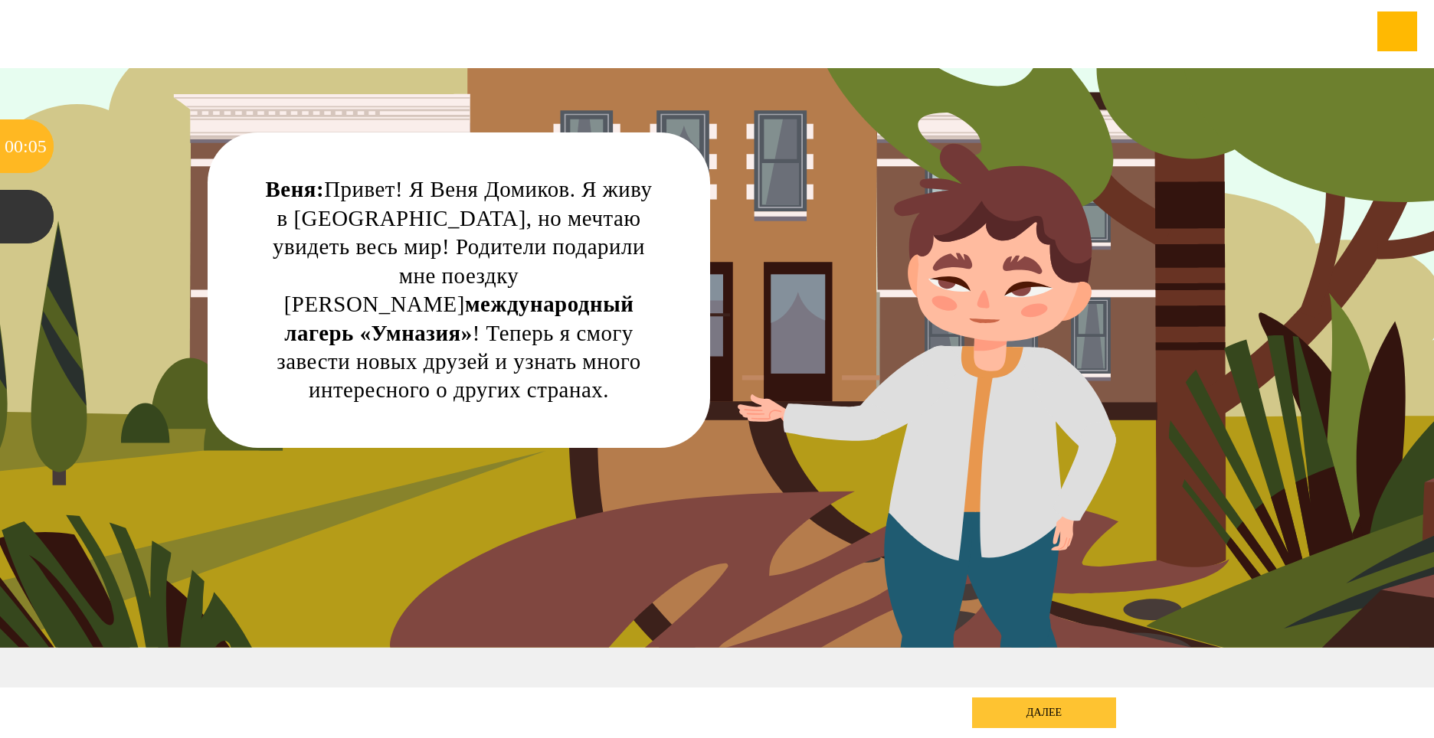
click at [1007, 709] on div "далее" at bounding box center [1044, 713] width 144 height 31
click at [1059, 710] on div "далее" at bounding box center [1044, 713] width 144 height 31
click at [1022, 282] on div "Веня: Привет! Я Веня Домиков. Я живу в [GEOGRAPHIC_DATA], но мечтаю увидеть вес…" at bounding box center [717, 378] width 1290 height 620
click at [7, 222] on div at bounding box center [27, 217] width 54 height 54
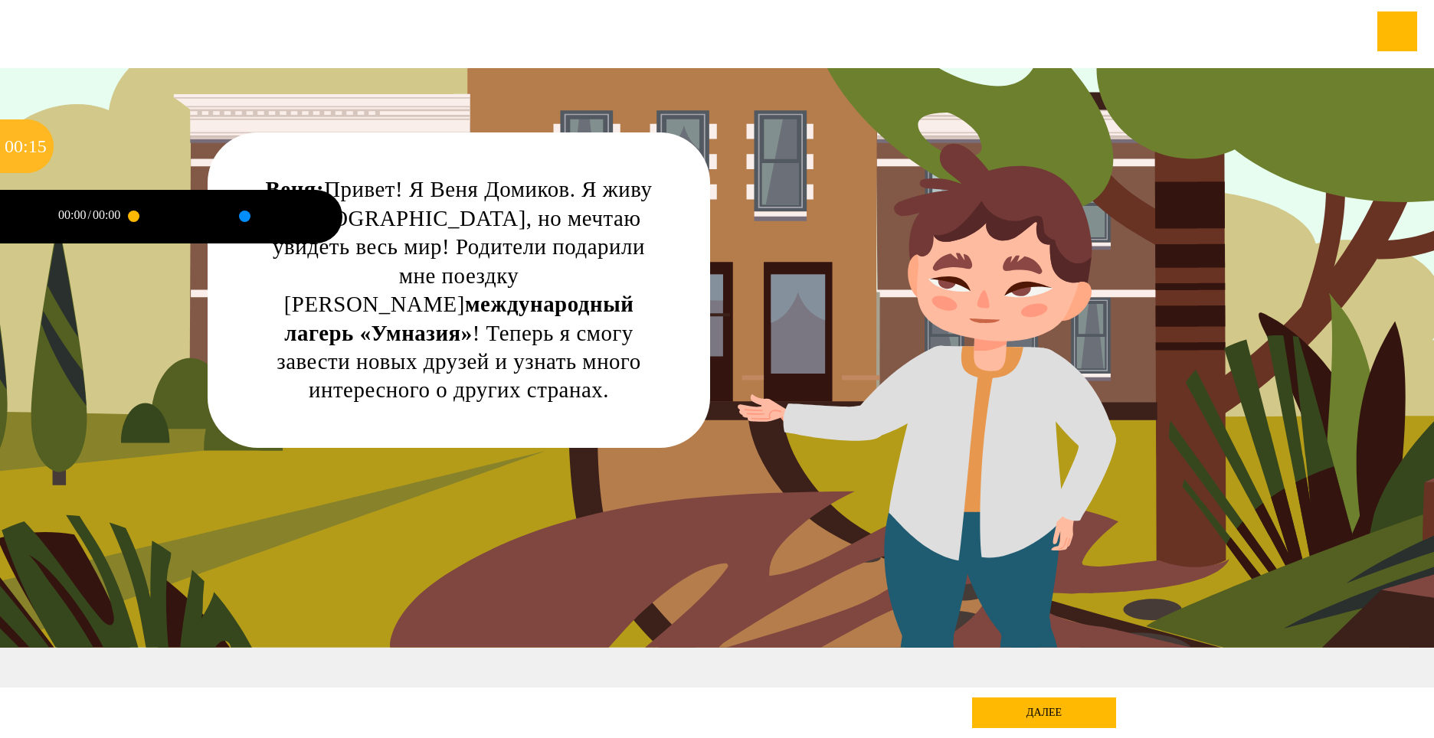
click at [136, 217] on div at bounding box center [133, 216] width 11 height 11
click at [244, 218] on div at bounding box center [244, 216] width 0 height 4
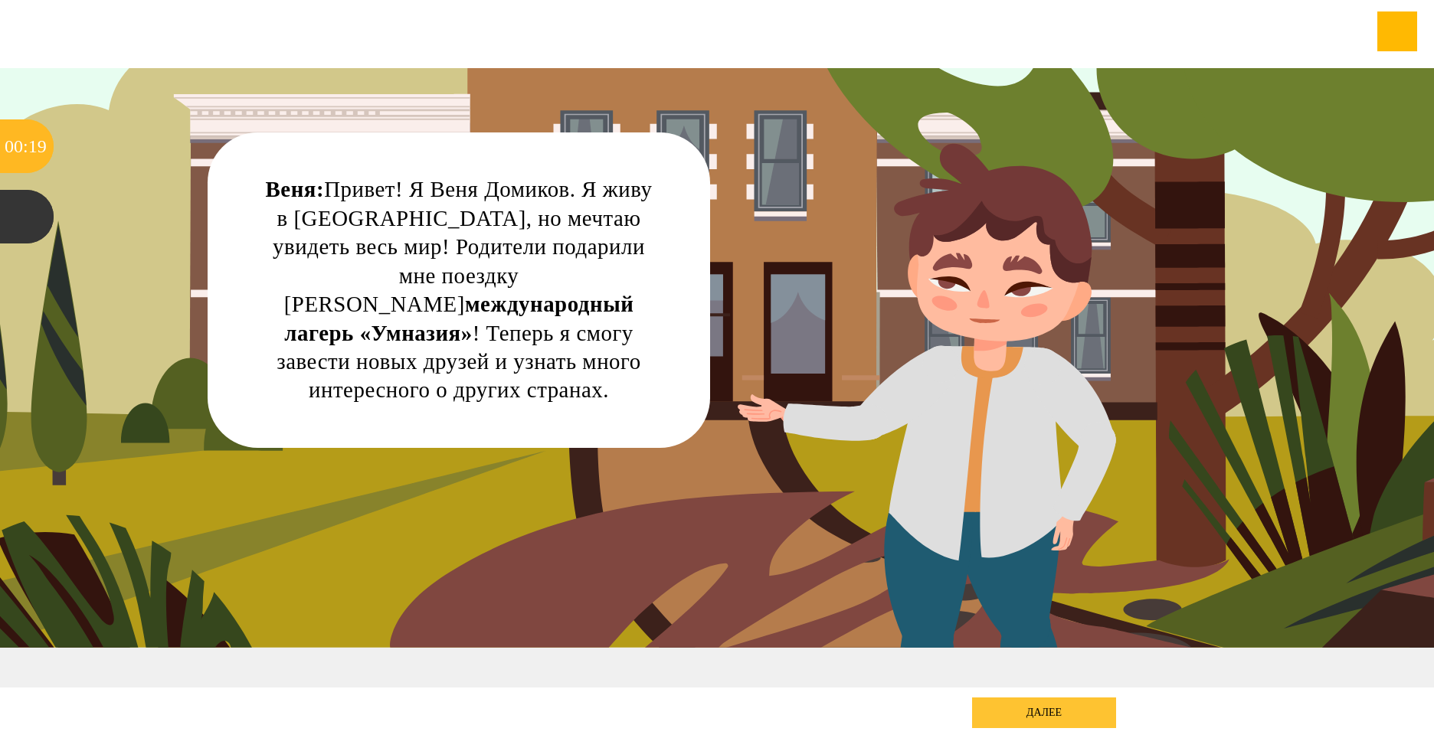
click at [1068, 717] on div "далее" at bounding box center [1044, 713] width 144 height 31
click at [1030, 706] on div "далее" at bounding box center [1044, 713] width 144 height 31
click at [997, 708] on div "далее" at bounding box center [1044, 713] width 144 height 31
click at [982, 708] on div "далее" at bounding box center [1044, 713] width 144 height 31
click at [1056, 710] on div "далее" at bounding box center [1044, 713] width 144 height 31
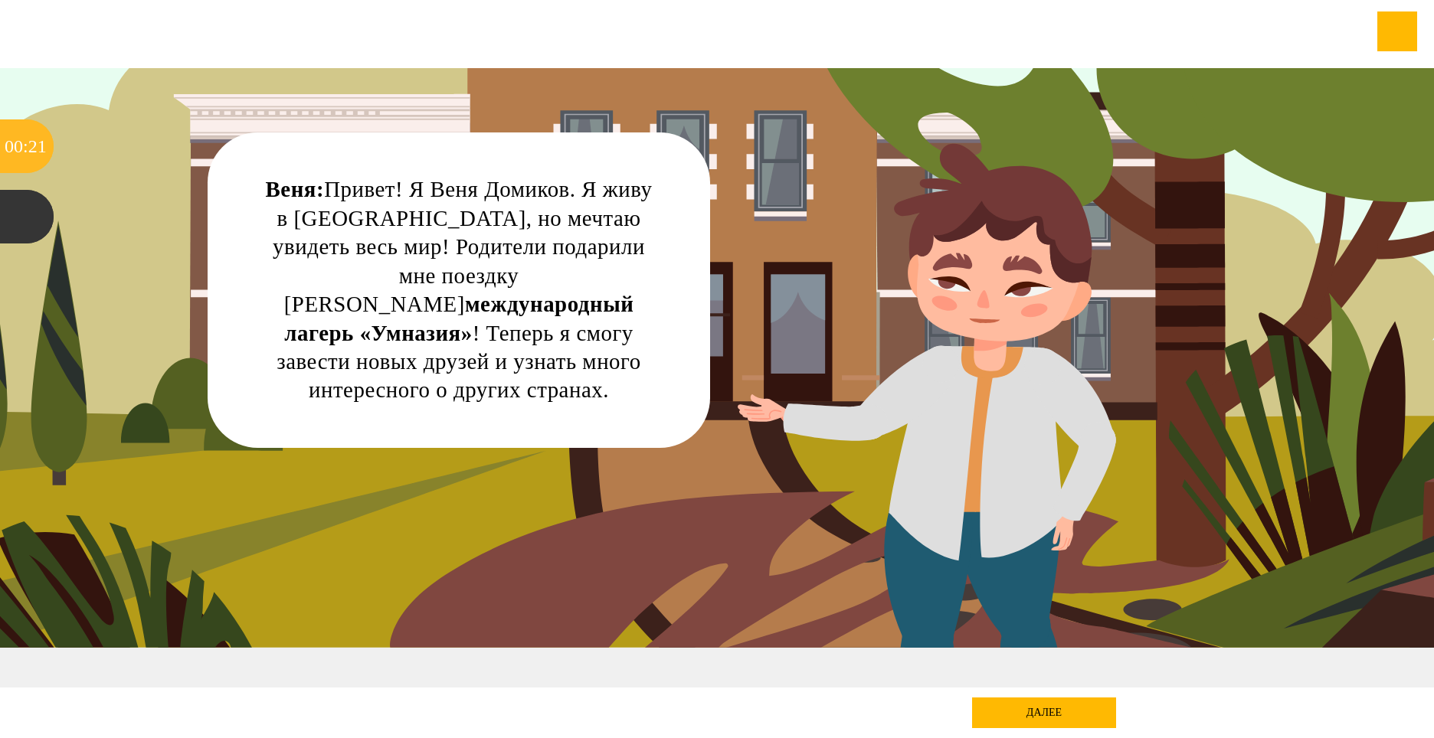
click at [748, 309] on div "Веня: Привет! Я Веня Домиков. Я живу в [GEOGRAPHIC_DATA], но мечтаю увидеть вес…" at bounding box center [717, 378] width 1290 height 620
click at [658, 311] on div "Веня: Привет! Я Веня Домиков. Я живу в [GEOGRAPHIC_DATA], но мечтаю увидеть вес…" at bounding box center [459, 290] width 502 height 316
click at [900, 348] on div "Веня: Привет! Я Веня Домиков. Я живу в [GEOGRAPHIC_DATA], но мечтаю увидеть вес…" at bounding box center [717, 378] width 1290 height 620
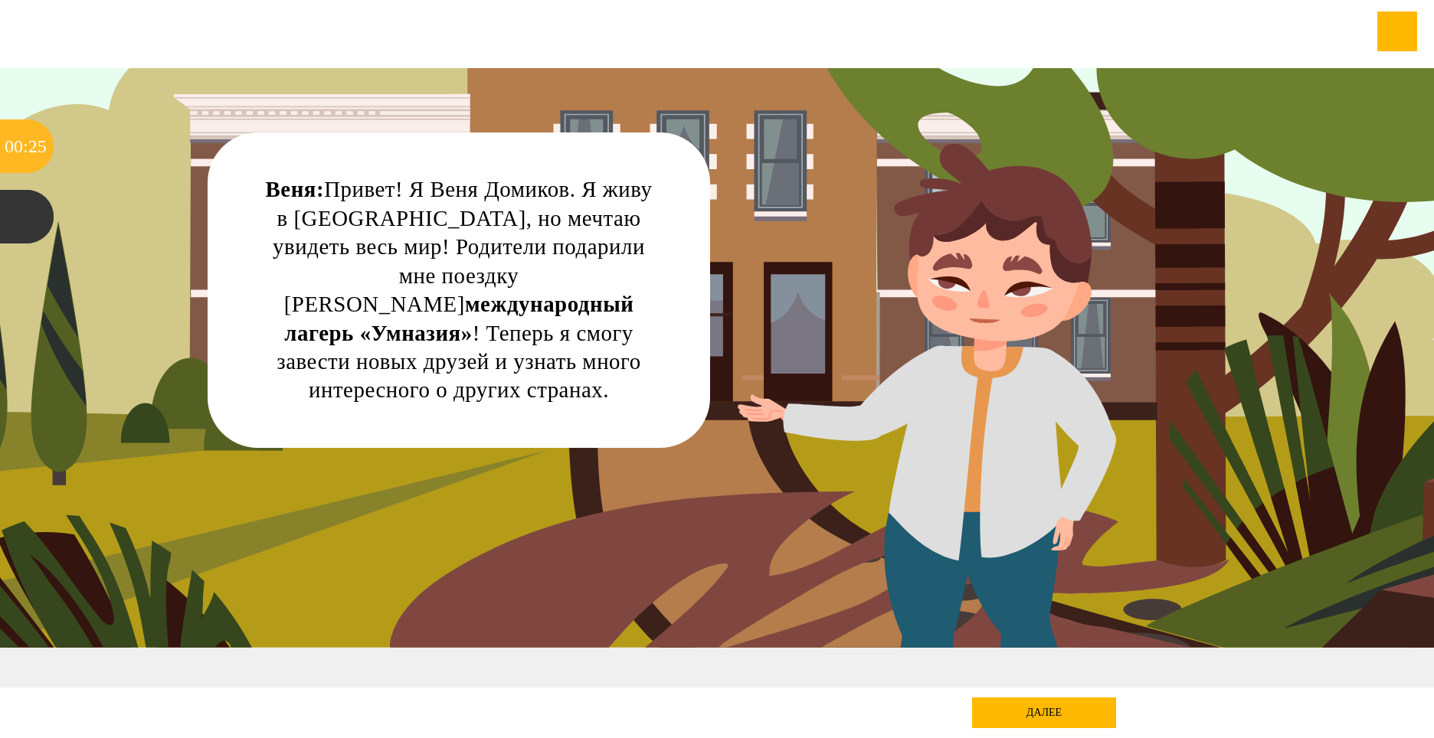
click at [984, 322] on div "Веня: Привет! Я Веня Домиков. Я живу в [GEOGRAPHIC_DATA], но мечтаю увидеть вес…" at bounding box center [717, 378] width 1290 height 620
click at [1024, 246] on div "Веня: Привет! Я Веня Домиков. Я живу в [GEOGRAPHIC_DATA], но мечтаю увидеть вес…" at bounding box center [717, 378] width 1290 height 620
click at [482, 298] on div "Веня: Привет! Я Веня Домиков. Я живу в [GEOGRAPHIC_DATA], но мечтаю увидеть вес…" at bounding box center [458, 290] width 387 height 230
click at [16, 139] on div "00" at bounding box center [14, 146] width 18 height 54
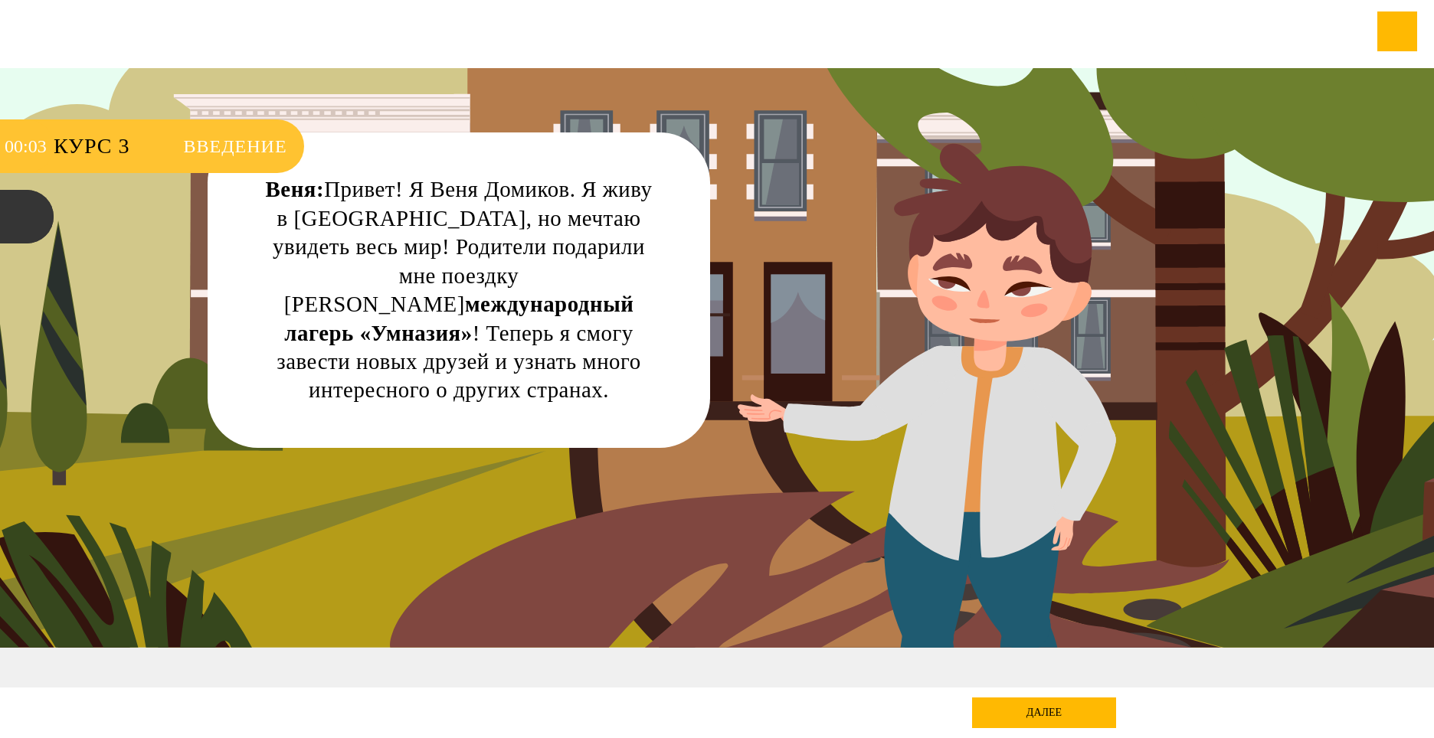
click at [84, 143] on span "Курс 3" at bounding box center [119, 146] width 130 height 54
click at [209, 135] on span "Введение" at bounding box center [235, 146] width 103 height 54
click at [214, 141] on span "Введение" at bounding box center [235, 146] width 103 height 54
click at [31, 211] on div at bounding box center [27, 217] width 54 height 54
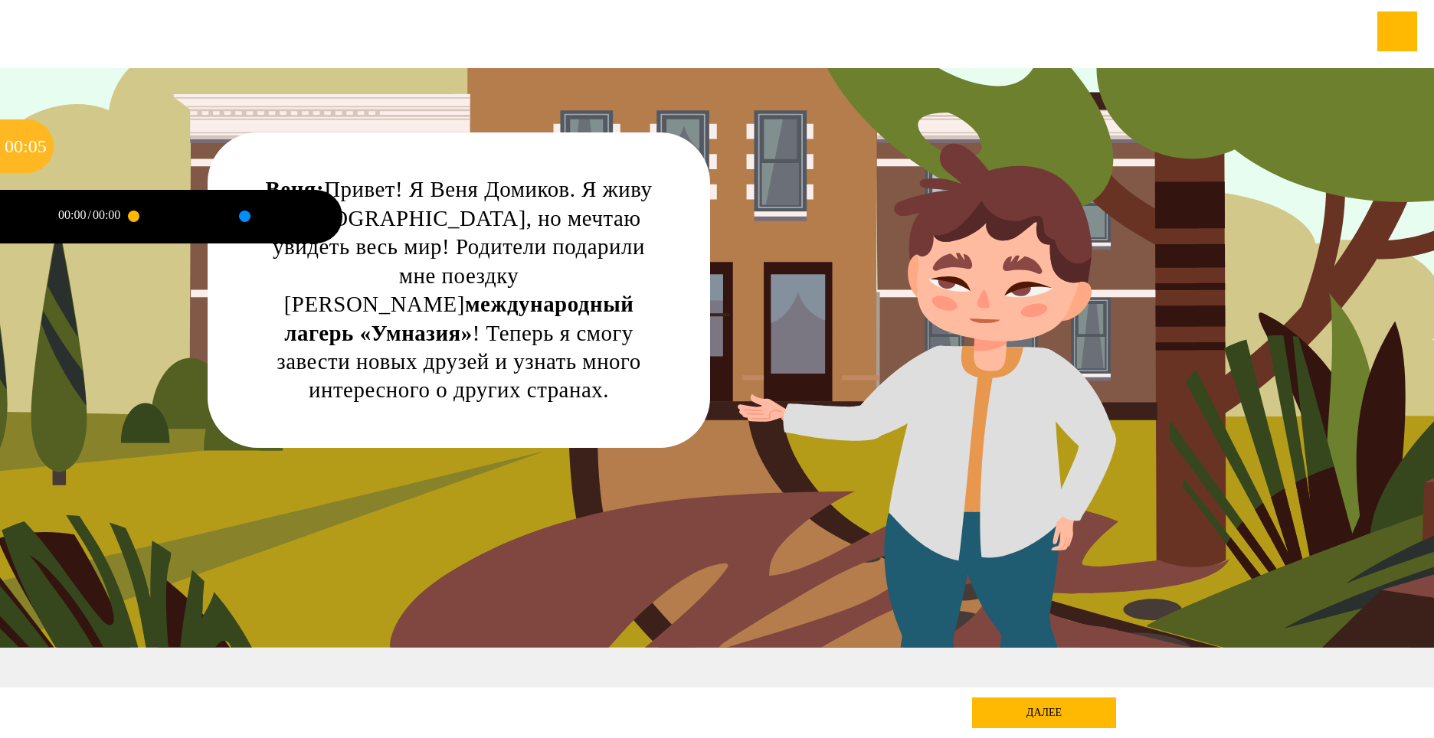
click at [32, 211] on div at bounding box center [27, 217] width 54 height 54
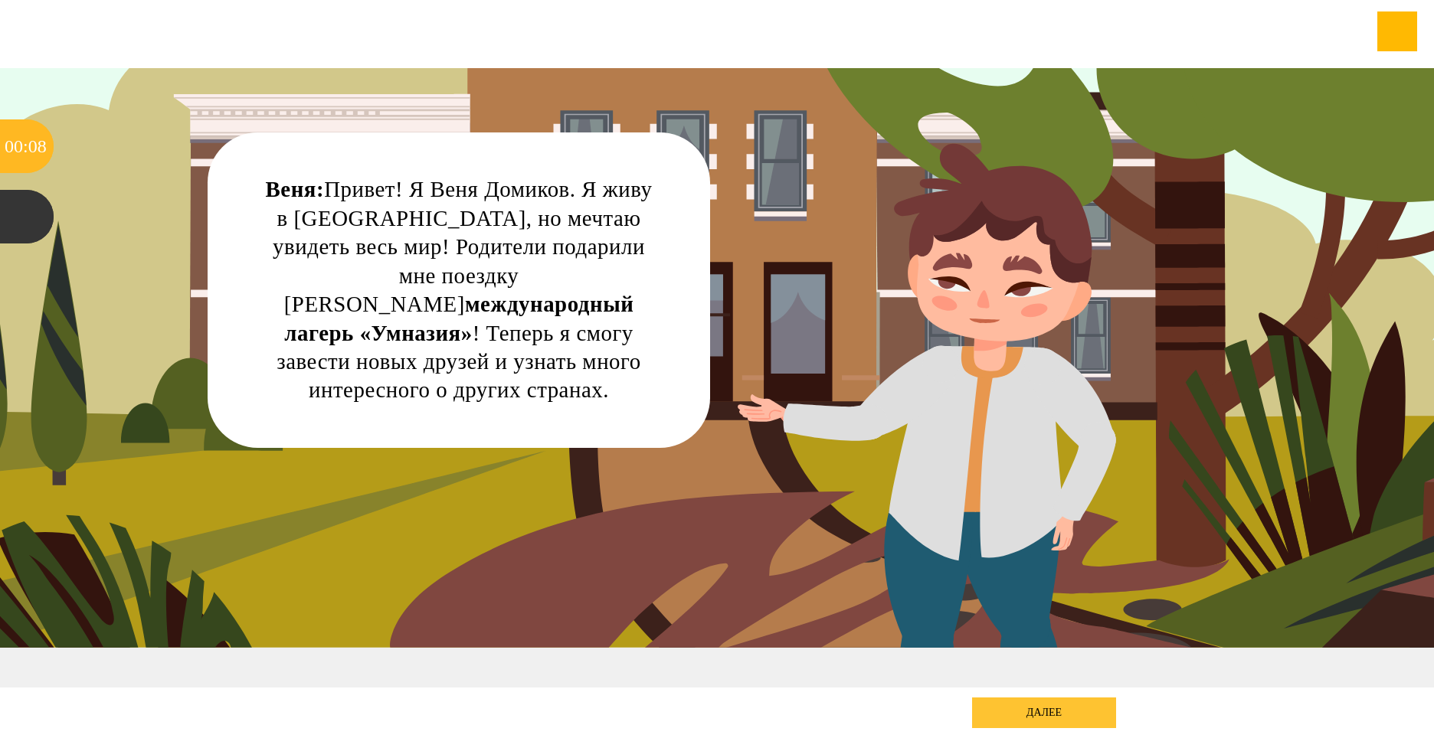
click at [1071, 708] on div "далее" at bounding box center [1044, 713] width 144 height 31
click at [1049, 711] on div "далее" at bounding box center [1044, 713] width 144 height 31
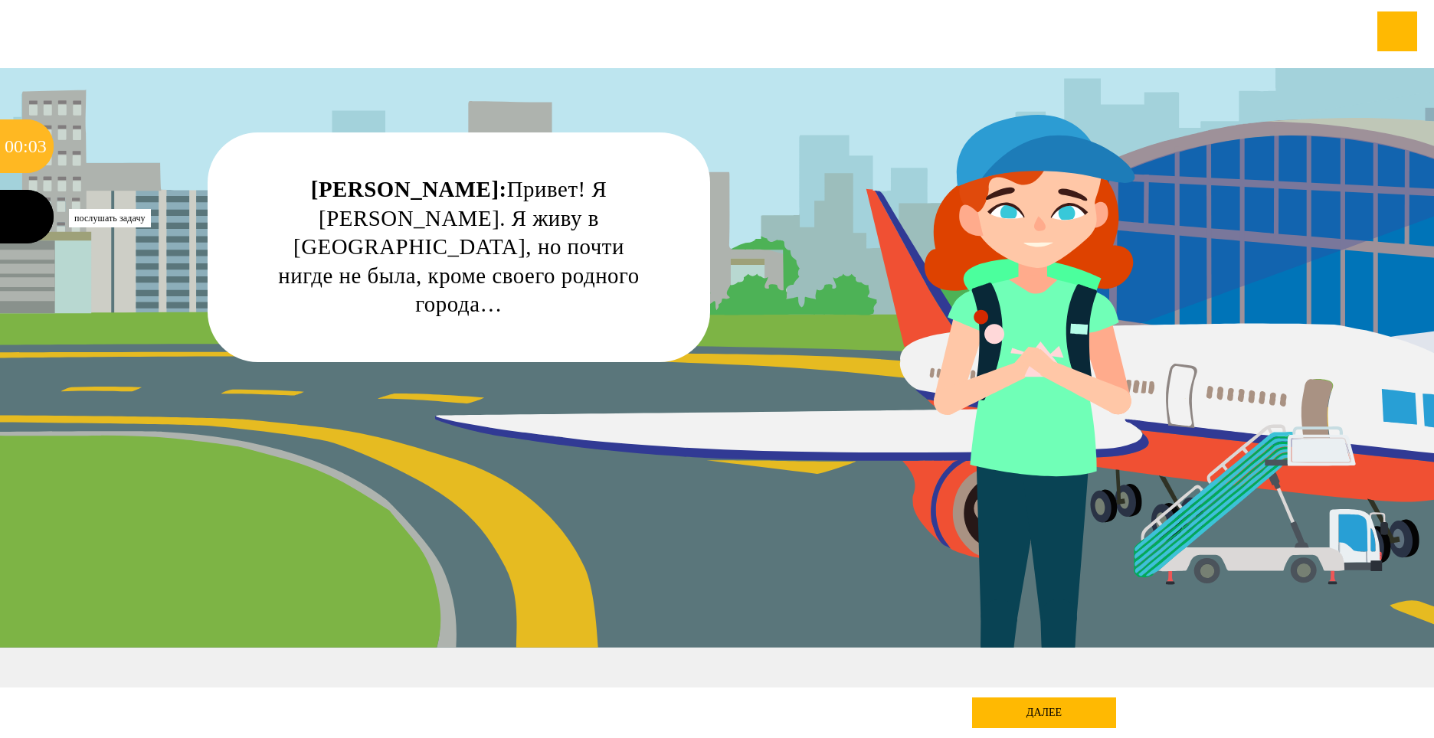
click at [18, 214] on div at bounding box center [27, 217] width 54 height 54
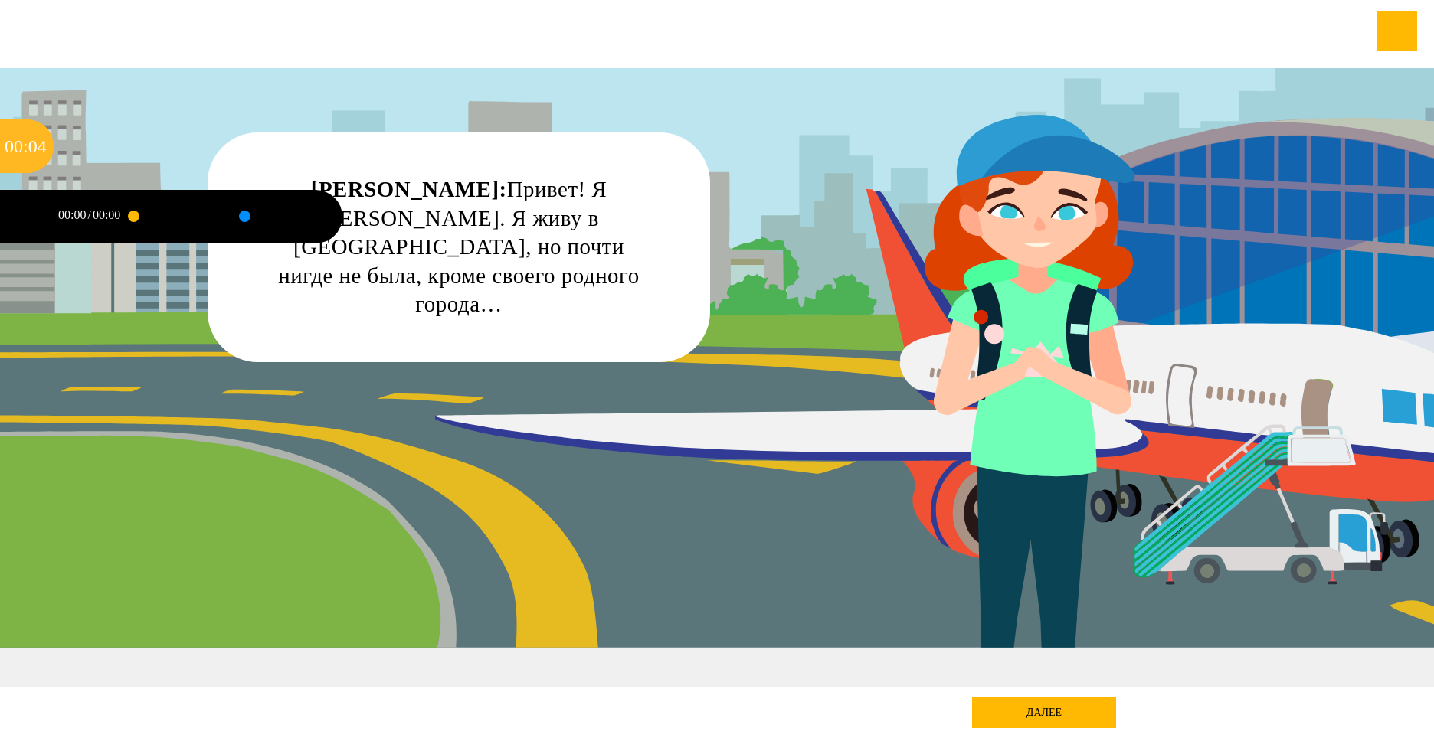
click at [87, 217] on div "00:00 / 00:00" at bounding box center [94, 217] width 80 height 54
click at [136, 216] on div at bounding box center [133, 216] width 11 height 11
click at [250, 224] on div at bounding box center [280, 217] width 72 height 54
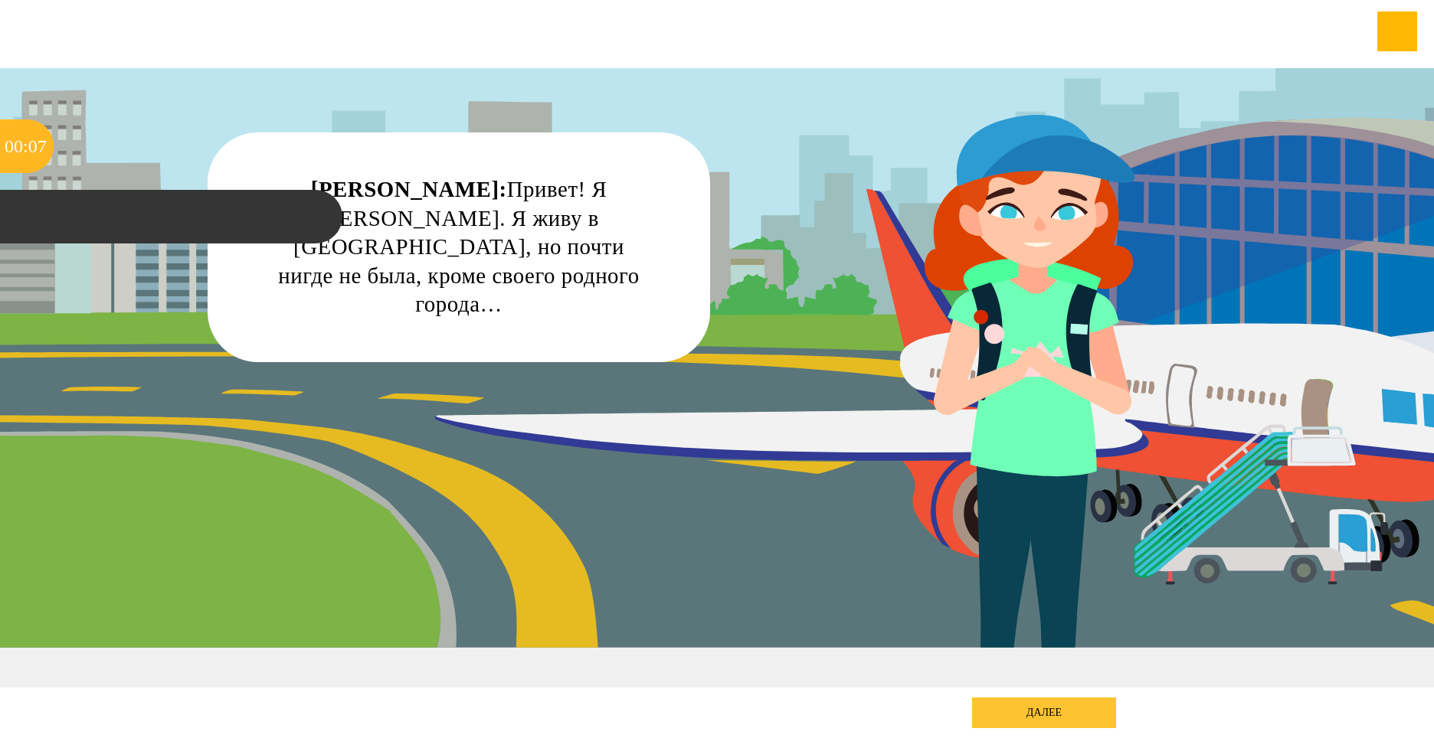
click at [1027, 711] on div "далее" at bounding box center [1044, 713] width 144 height 31
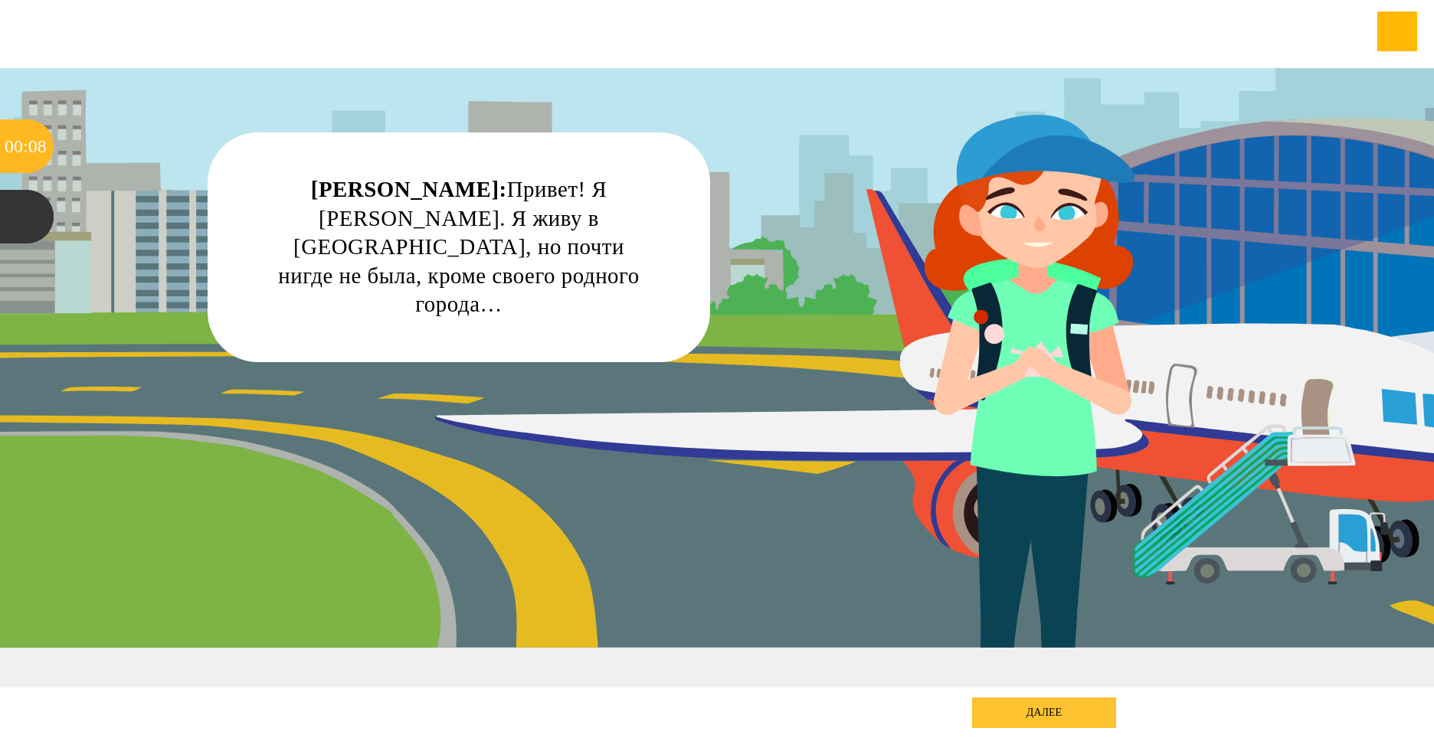
click at [1041, 721] on div "далее" at bounding box center [1044, 713] width 144 height 31
click at [1071, 705] on div "далее" at bounding box center [1044, 713] width 144 height 31
click at [1405, 34] on div at bounding box center [1397, 31] width 40 height 40
click at [1391, 38] on div at bounding box center [1397, 31] width 40 height 40
